Goal: Find specific page/section: Find specific page/section

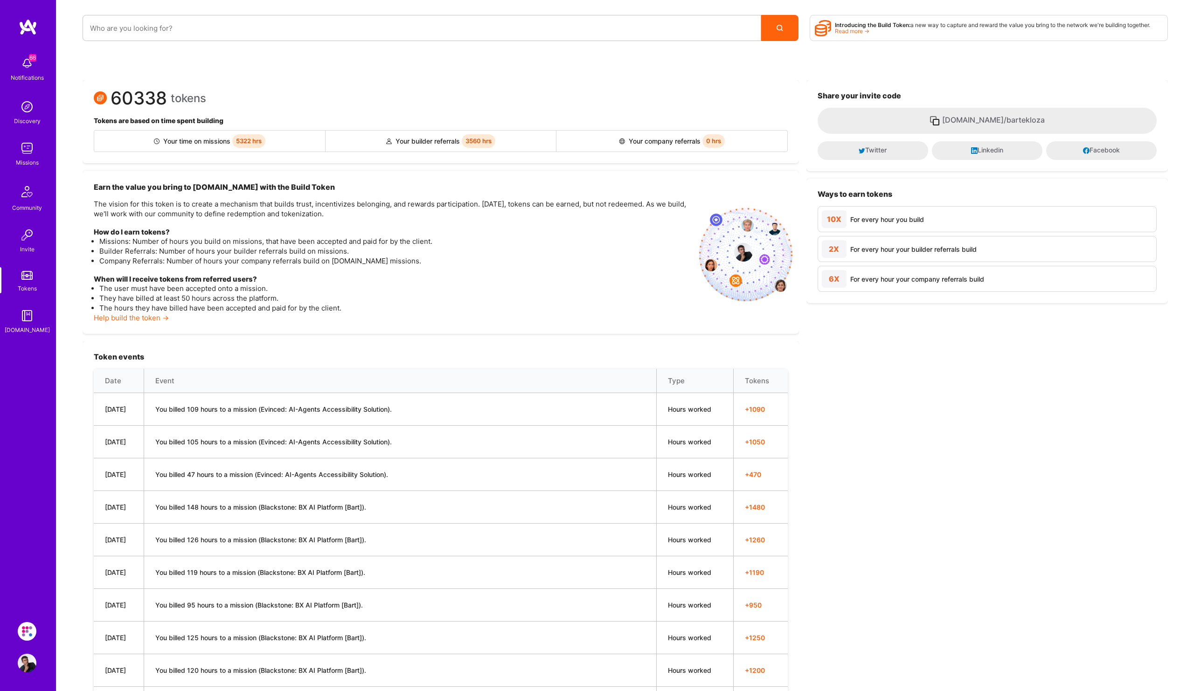
click at [19, 155] on img at bounding box center [27, 148] width 19 height 19
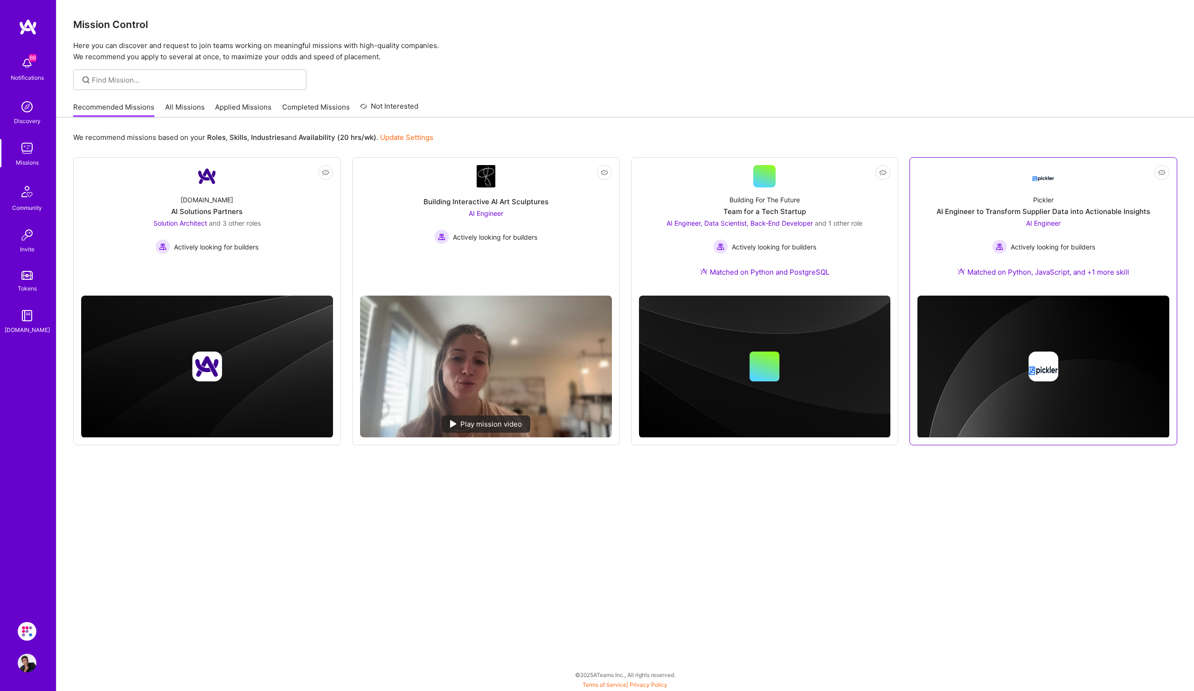
click at [1071, 208] on div "AI Engineer to Transform Supplier Data into Actionable Insights" at bounding box center [1043, 212] width 214 height 10
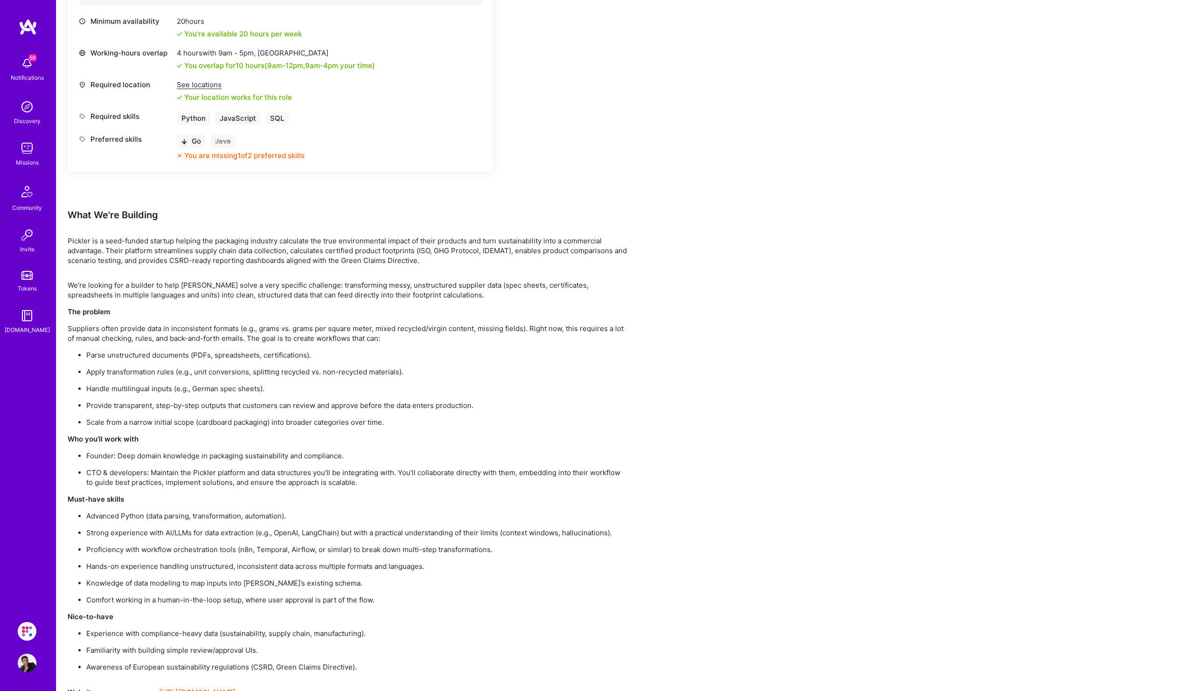
scroll to position [443, 0]
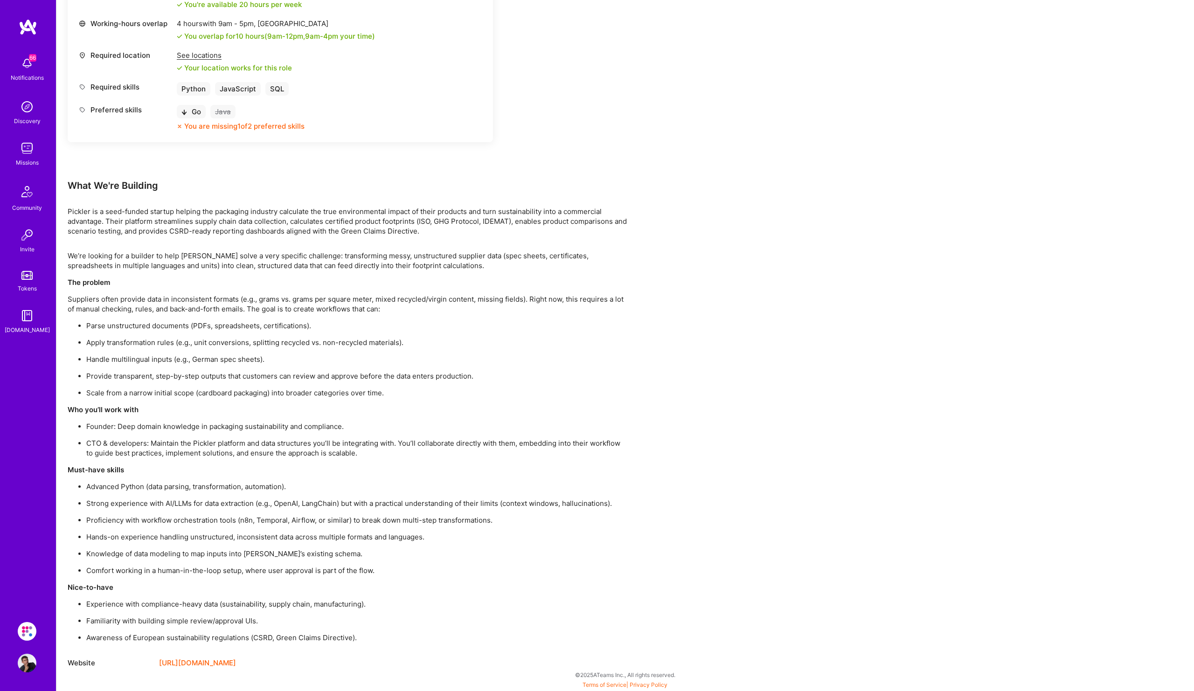
click at [34, 74] on div "Notifications" at bounding box center [27, 78] width 33 height 10
